Goal: Task Accomplishment & Management: Use online tool/utility

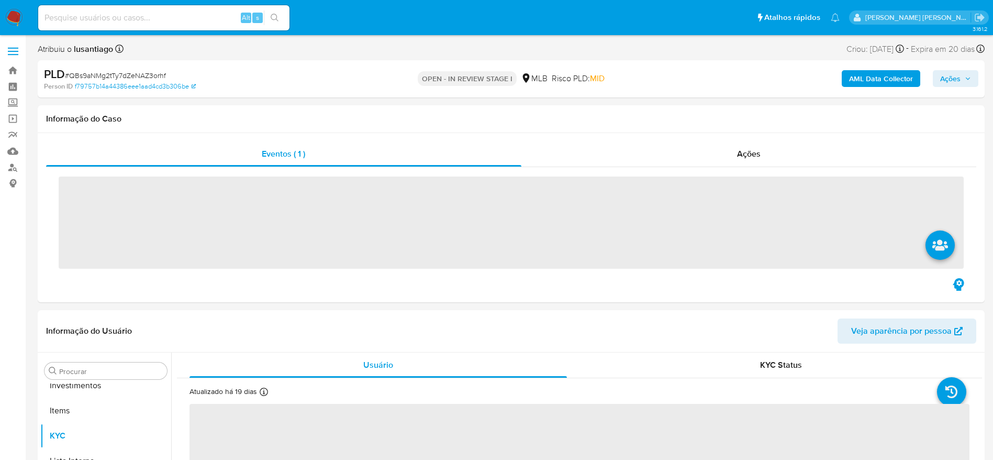
scroll to position [543, 0]
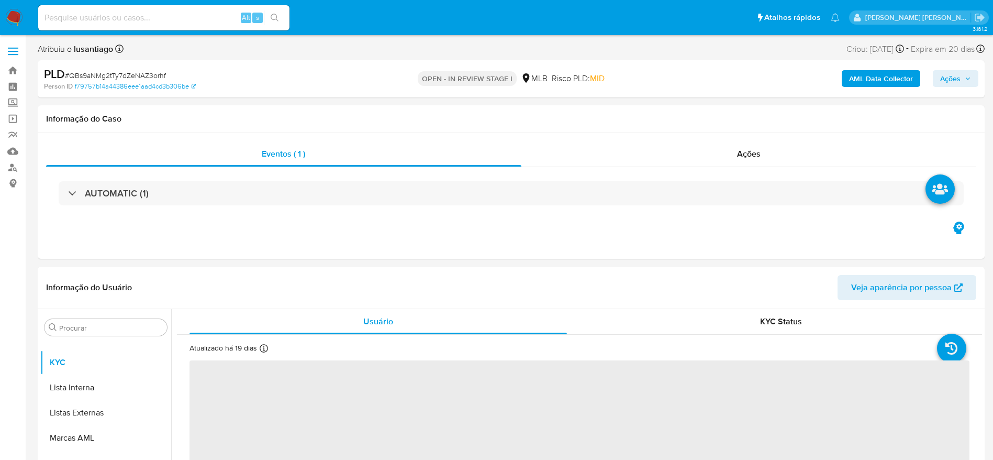
select select "10"
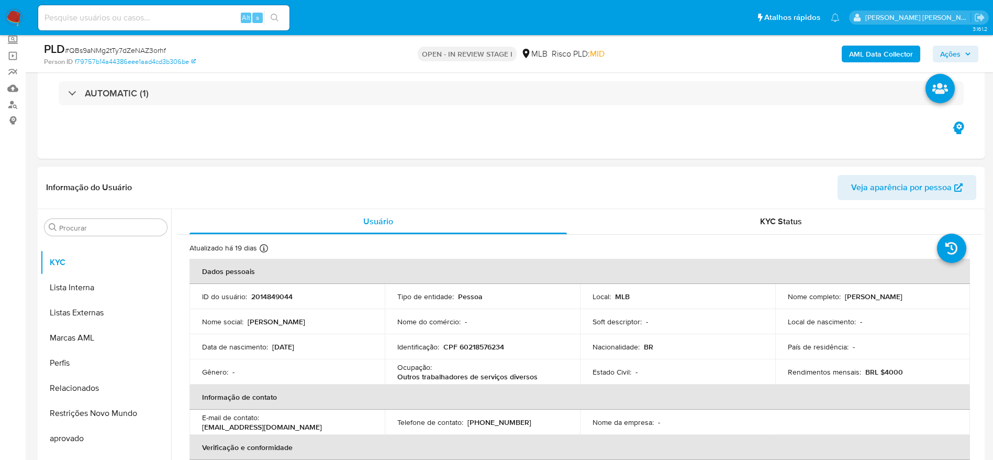
scroll to position [68, 0]
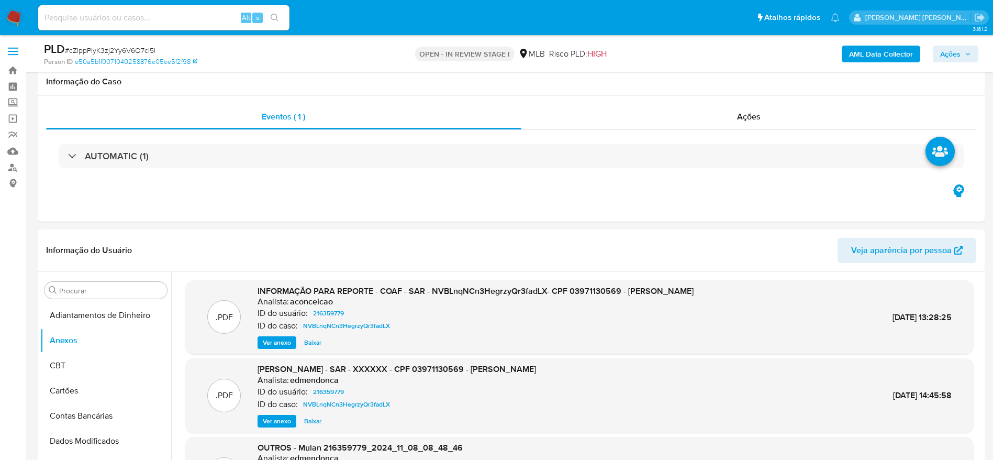
select select "10"
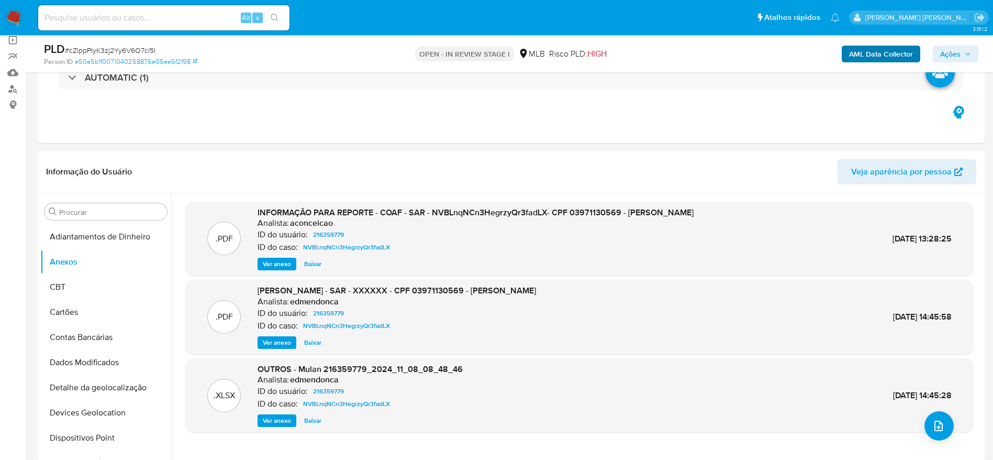
click at [872, 52] on b "AML Data Collector" at bounding box center [881, 54] width 64 height 17
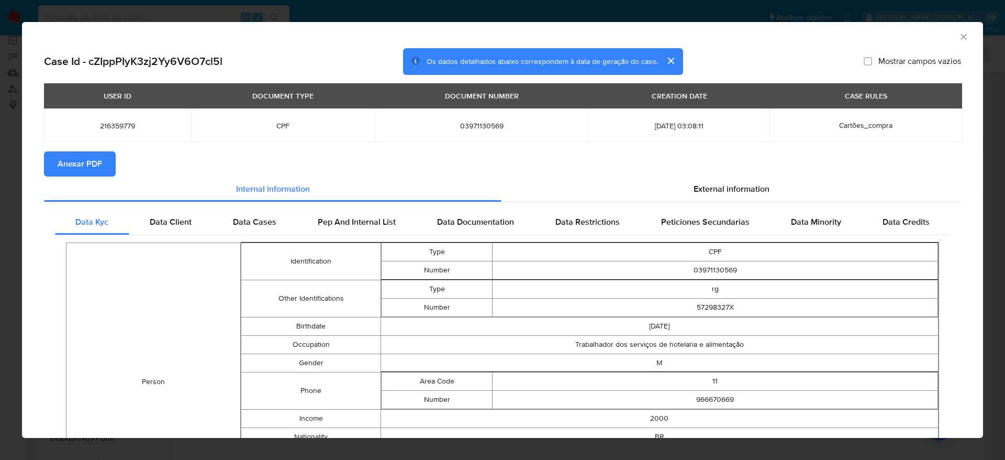
click at [73, 166] on span "Anexar PDF" at bounding box center [80, 163] width 44 height 23
click at [961, 36] on icon "Fechar a janela" at bounding box center [964, 37] width 6 height 6
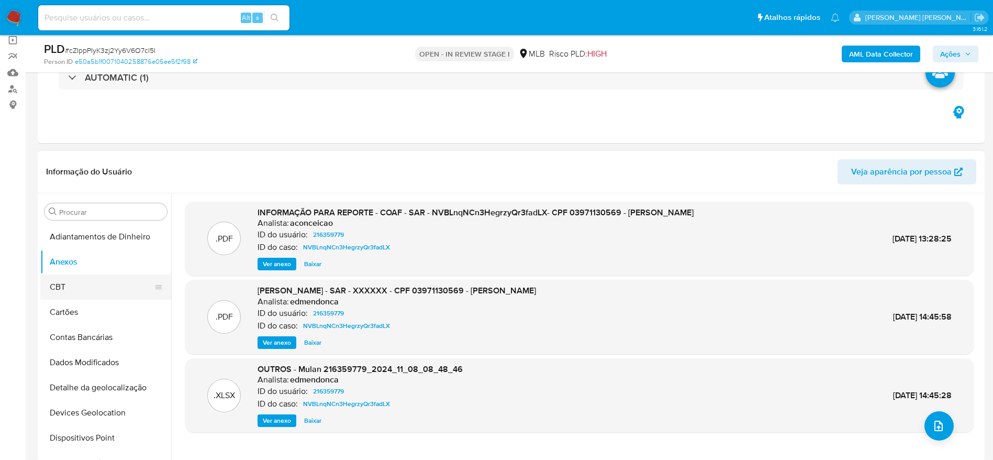
click at [117, 291] on button "CBT" at bounding box center [101, 286] width 123 height 25
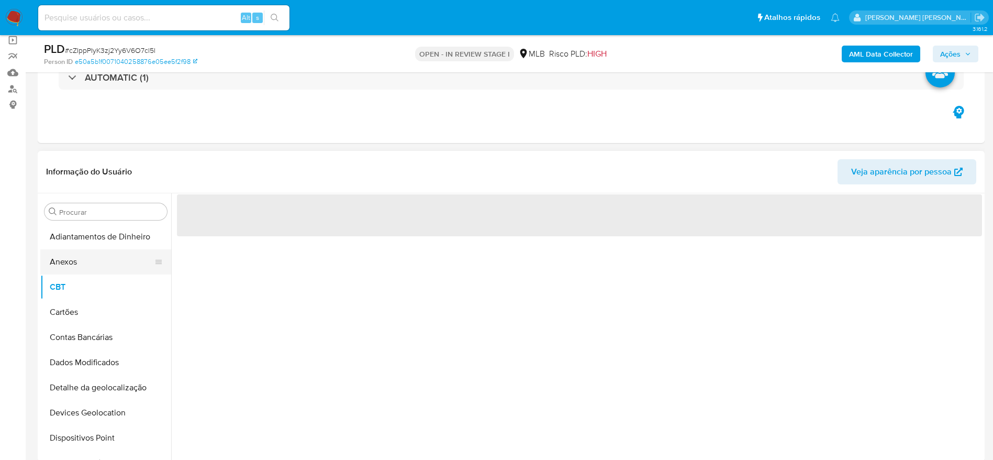
click at [112, 260] on button "Anexos" at bounding box center [101, 261] width 123 height 25
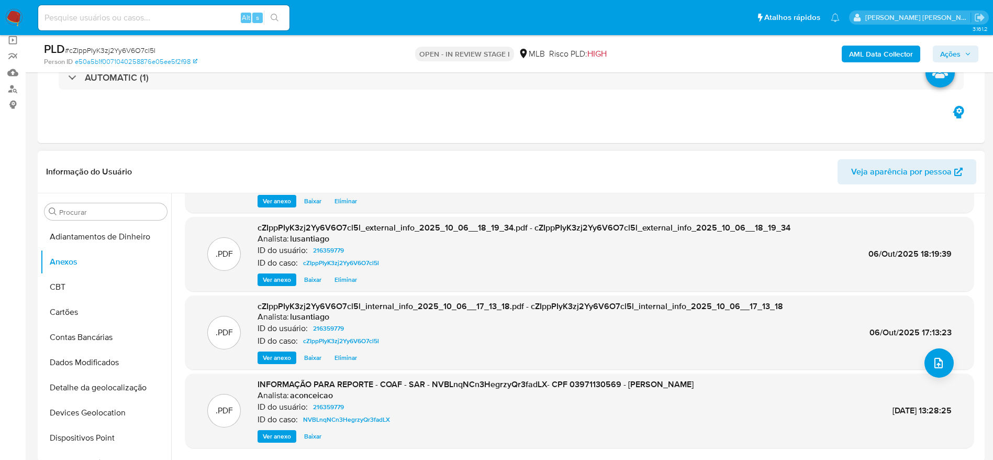
scroll to position [88, 0]
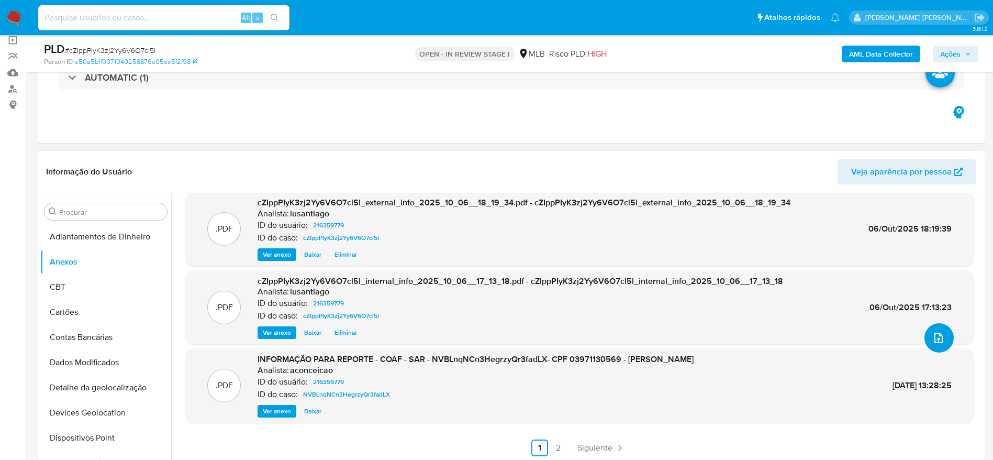
click at [933, 335] on icon "upload-file" at bounding box center [938, 337] width 13 height 13
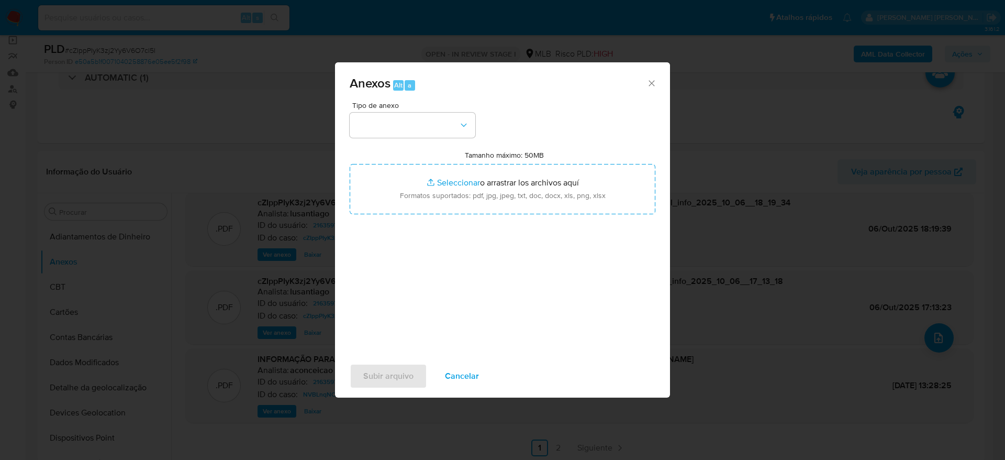
click at [469, 379] on span "Cancelar" at bounding box center [462, 375] width 34 height 23
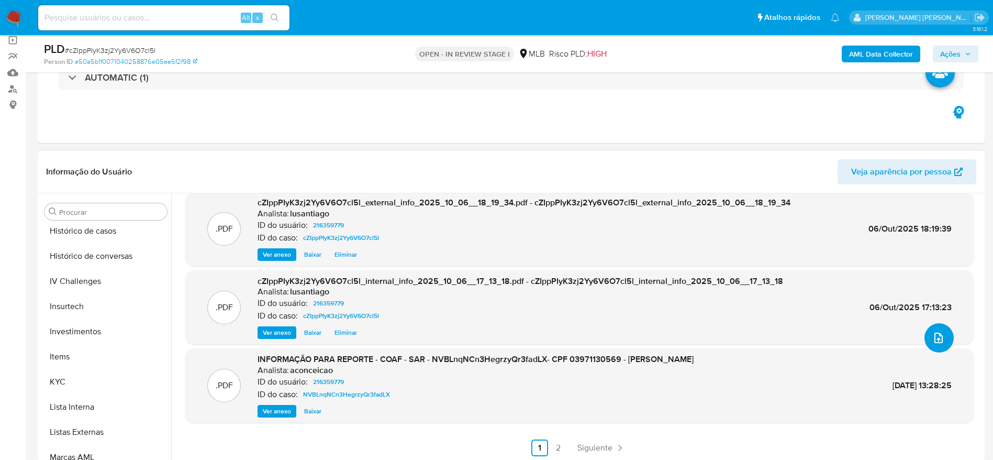
scroll to position [411, 0]
click at [80, 389] on button "KYC" at bounding box center [101, 378] width 123 height 25
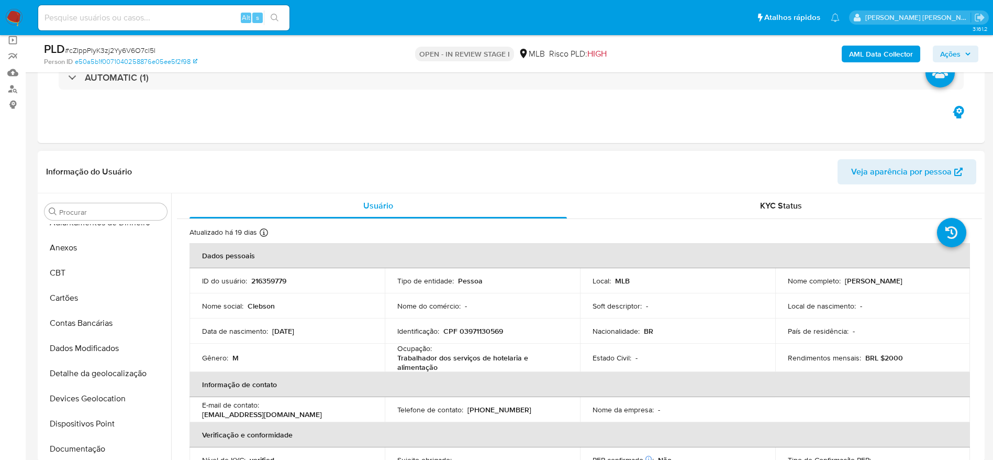
scroll to position [0, 0]
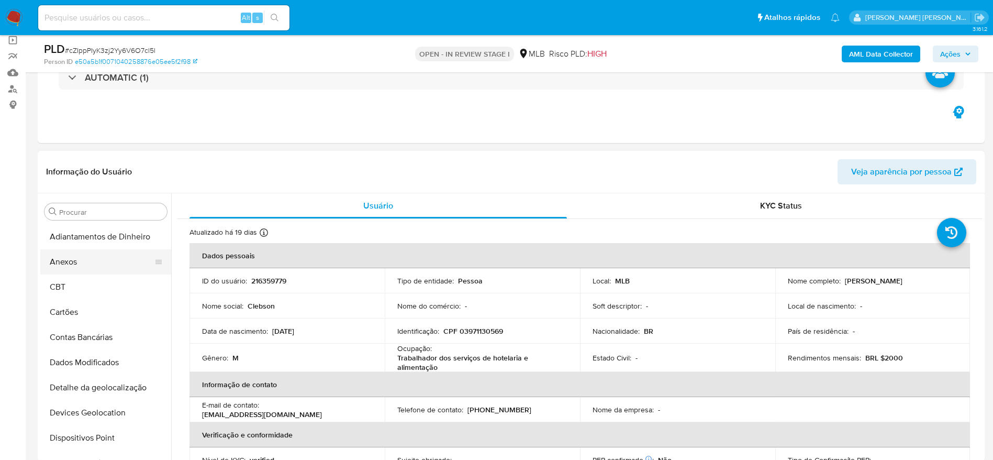
click at [68, 261] on button "Anexos" at bounding box center [101, 261] width 123 height 25
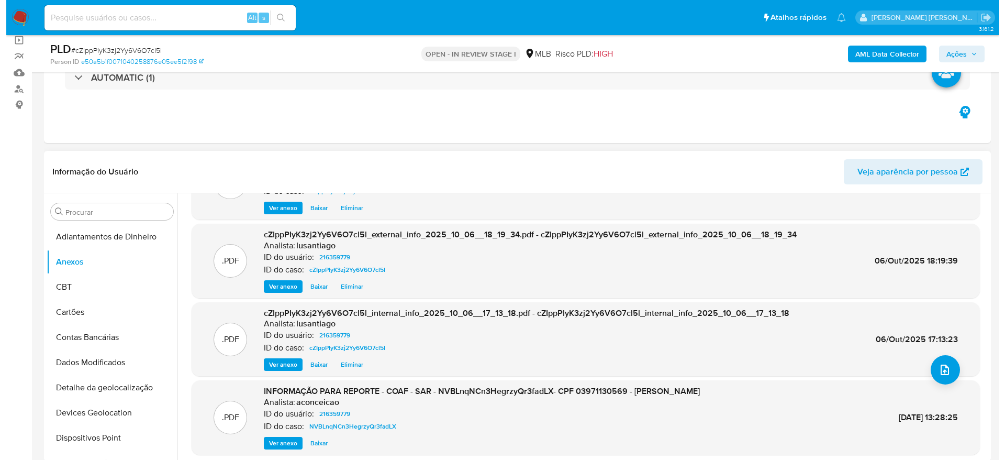
scroll to position [57, 0]
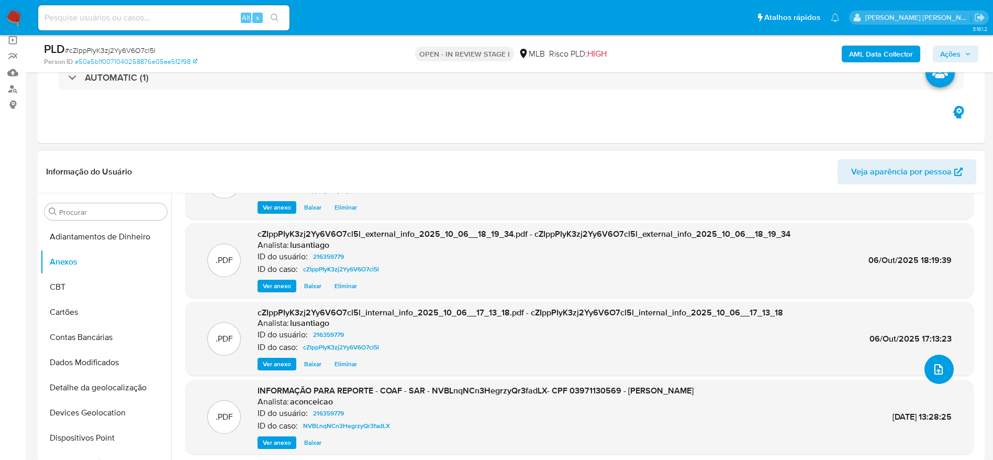
click at [938, 367] on icon "upload-file" at bounding box center [938, 369] width 13 height 13
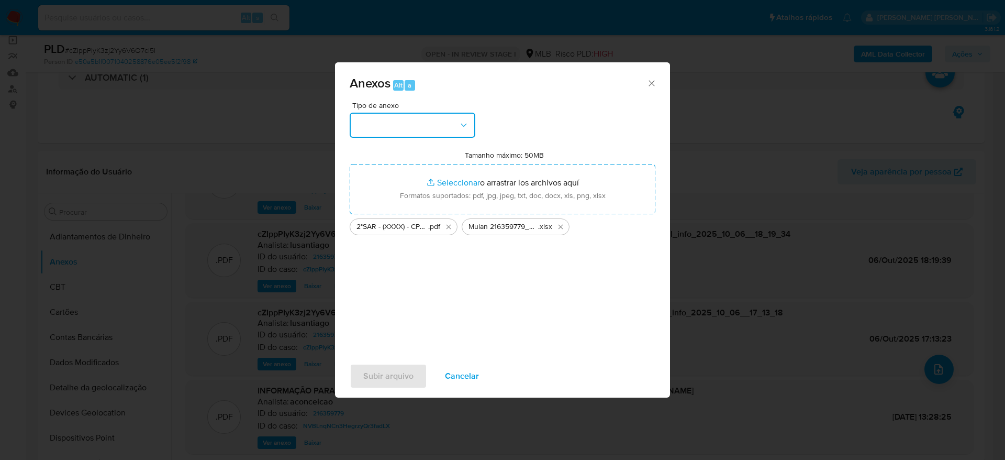
click at [426, 127] on button "button" at bounding box center [413, 125] width 126 height 25
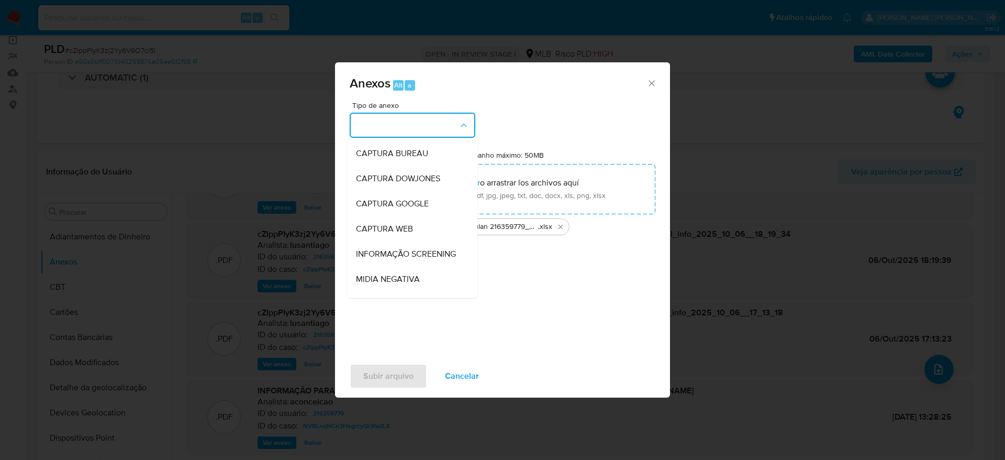
scroll to position [161, 0]
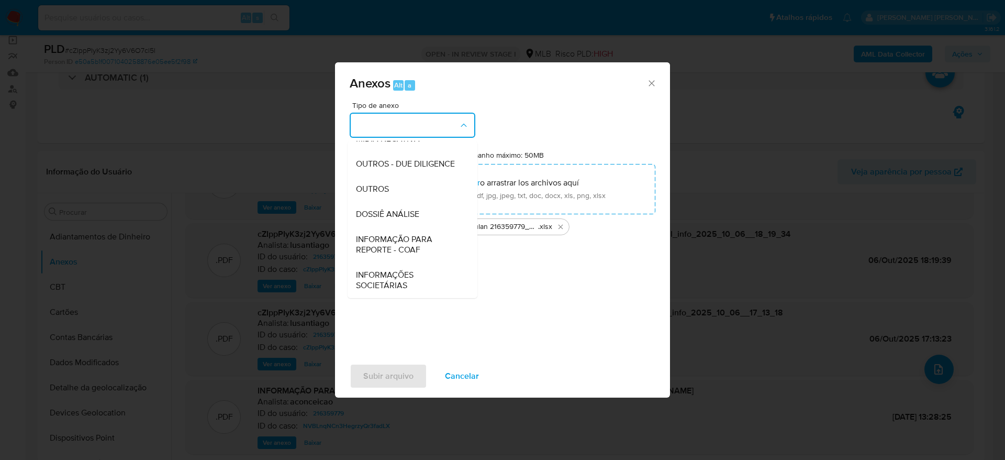
click at [393, 219] on div "DOSSIÊ ANÁLISE" at bounding box center [409, 214] width 107 height 25
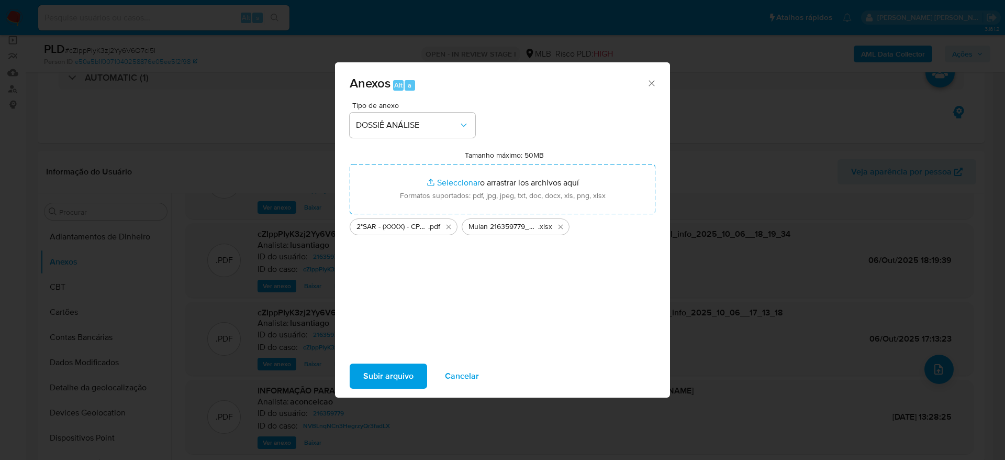
click at [406, 377] on span "Subir arquivo" at bounding box center [388, 375] width 50 height 23
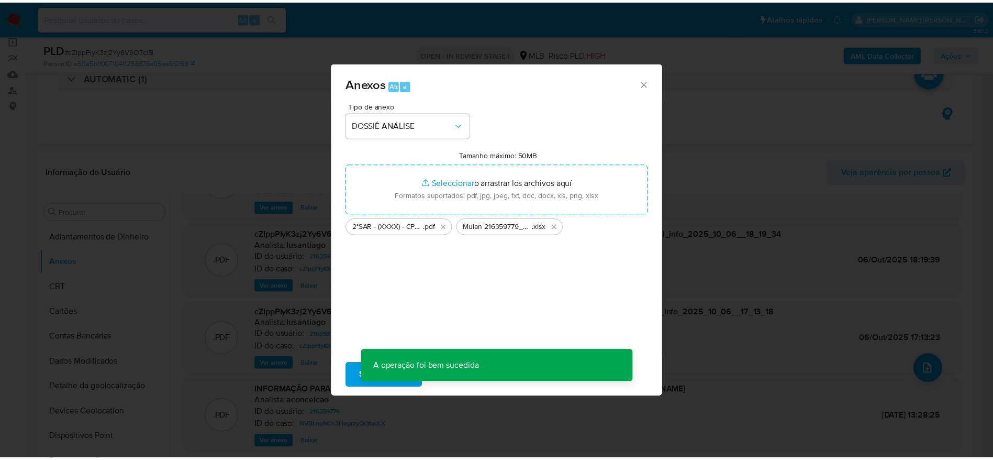
scroll to position [63, 0]
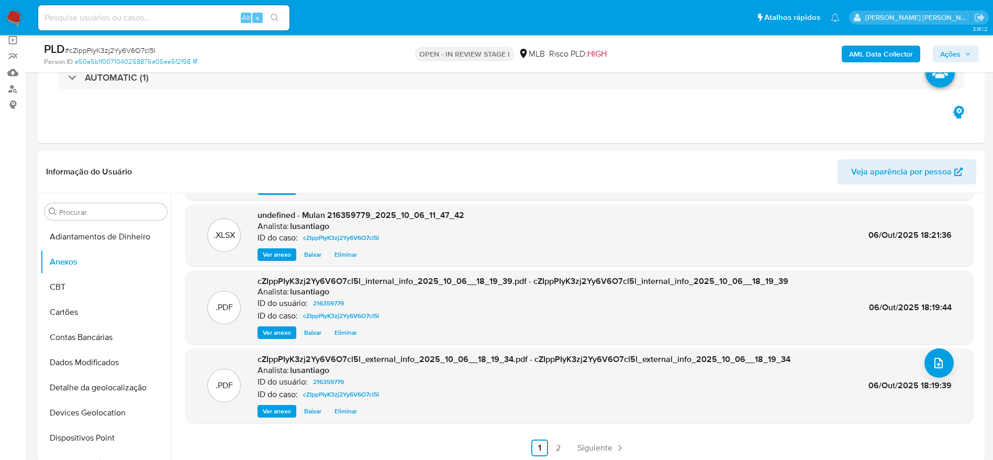
click at [954, 50] on span "Ações" at bounding box center [950, 54] width 20 height 17
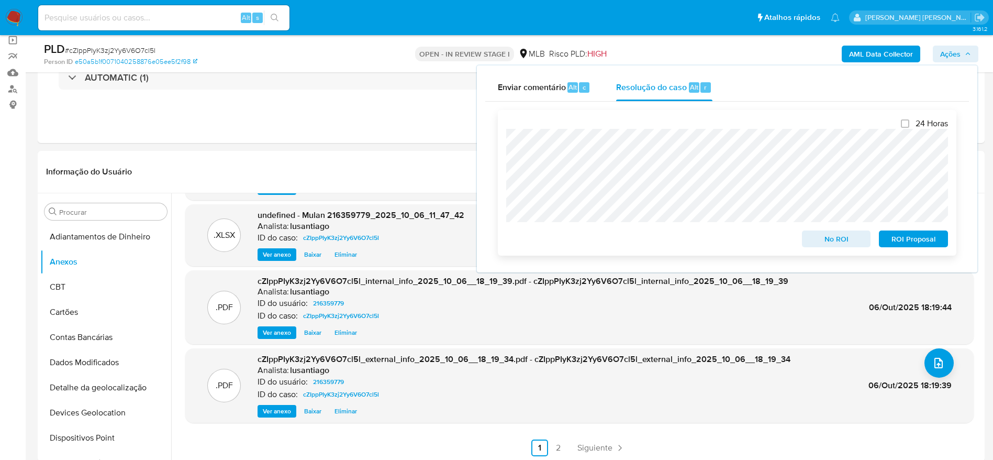
click at [914, 242] on span "ROI Proposal" at bounding box center [913, 238] width 54 height 15
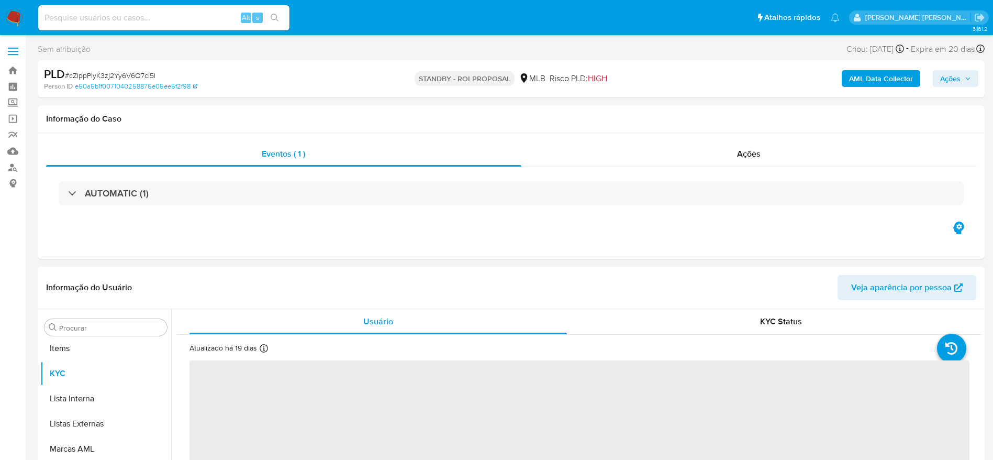
scroll to position [543, 0]
select select "10"
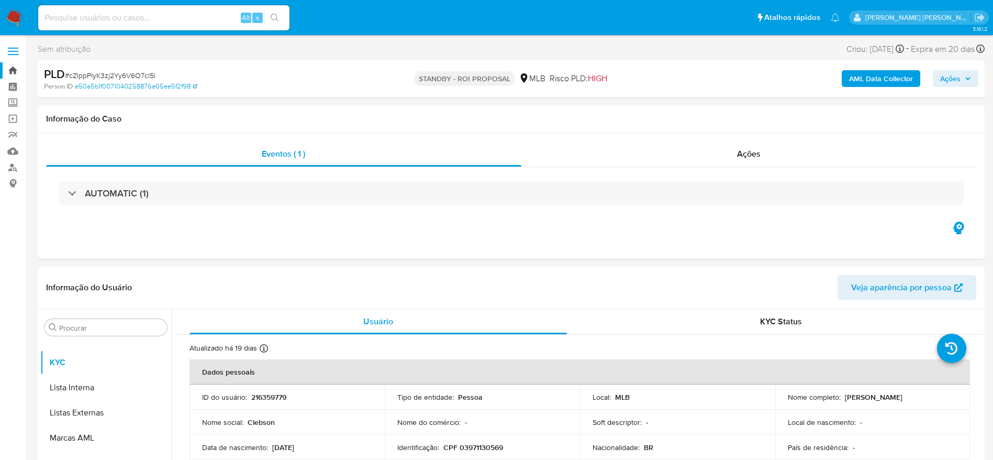
click at [13, 71] on link "Bandeja" at bounding box center [62, 70] width 125 height 16
